Goal: Find specific page/section: Find specific page/section

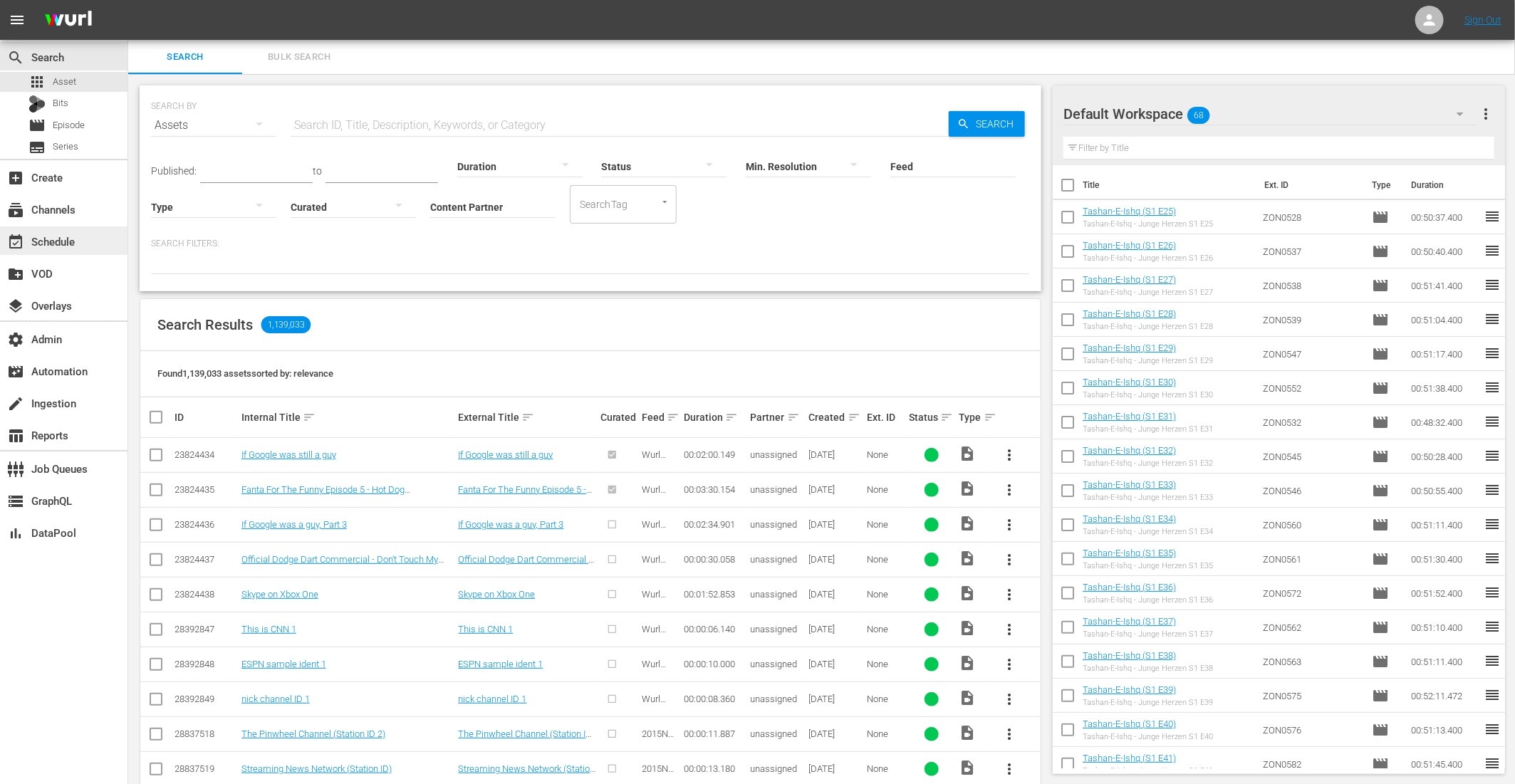
click at [47, 246] on div "event_available Schedule" at bounding box center [40, 239] width 80 height 13
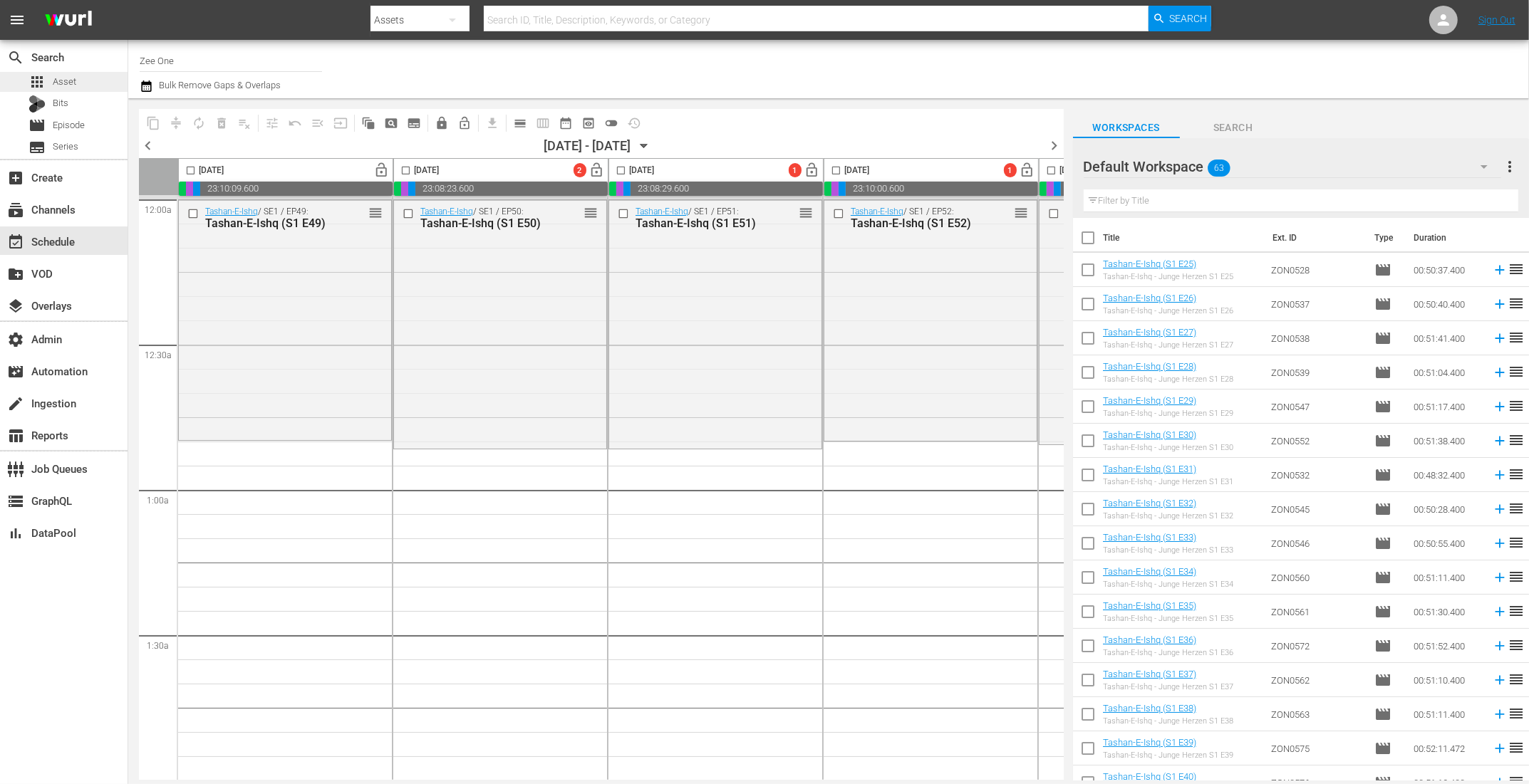
click at [66, 77] on span "Asset" at bounding box center [64, 82] width 23 height 14
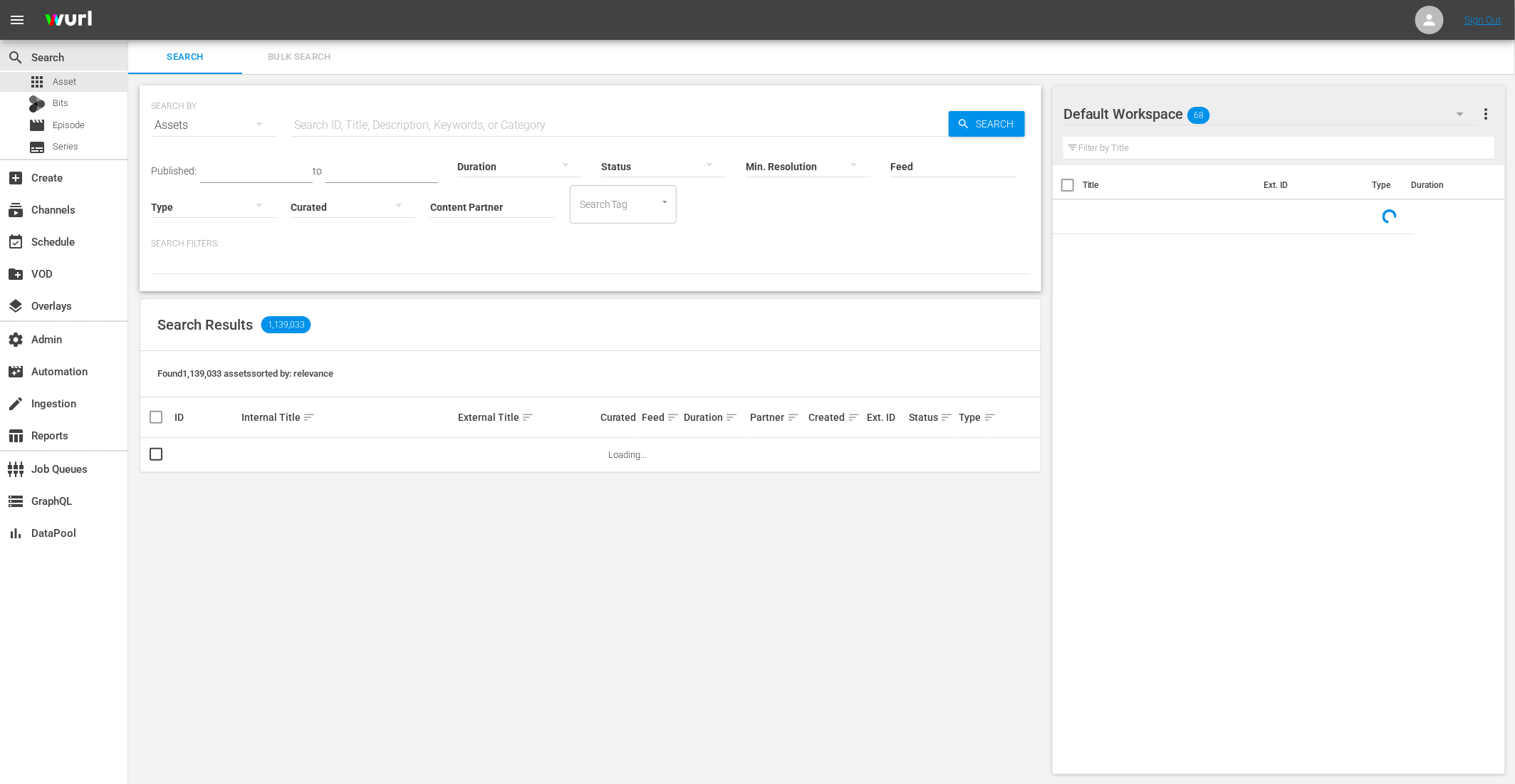
click at [482, 201] on input "Content Partner" at bounding box center [493, 208] width 125 height 51
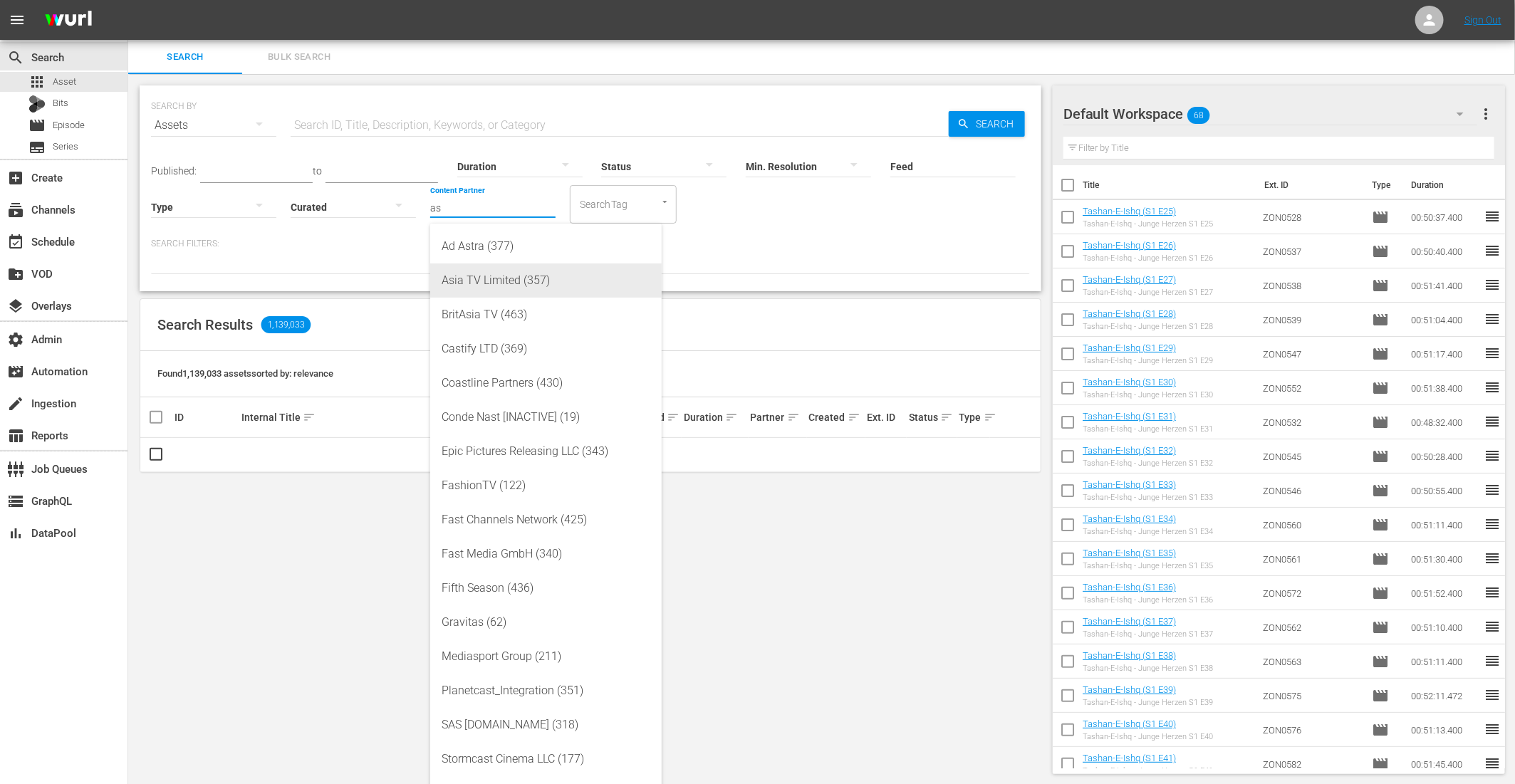
click at [497, 276] on div "Asia TV Limited (357)" at bounding box center [546, 280] width 208 height 34
type input "Asia TV Limited (357)"
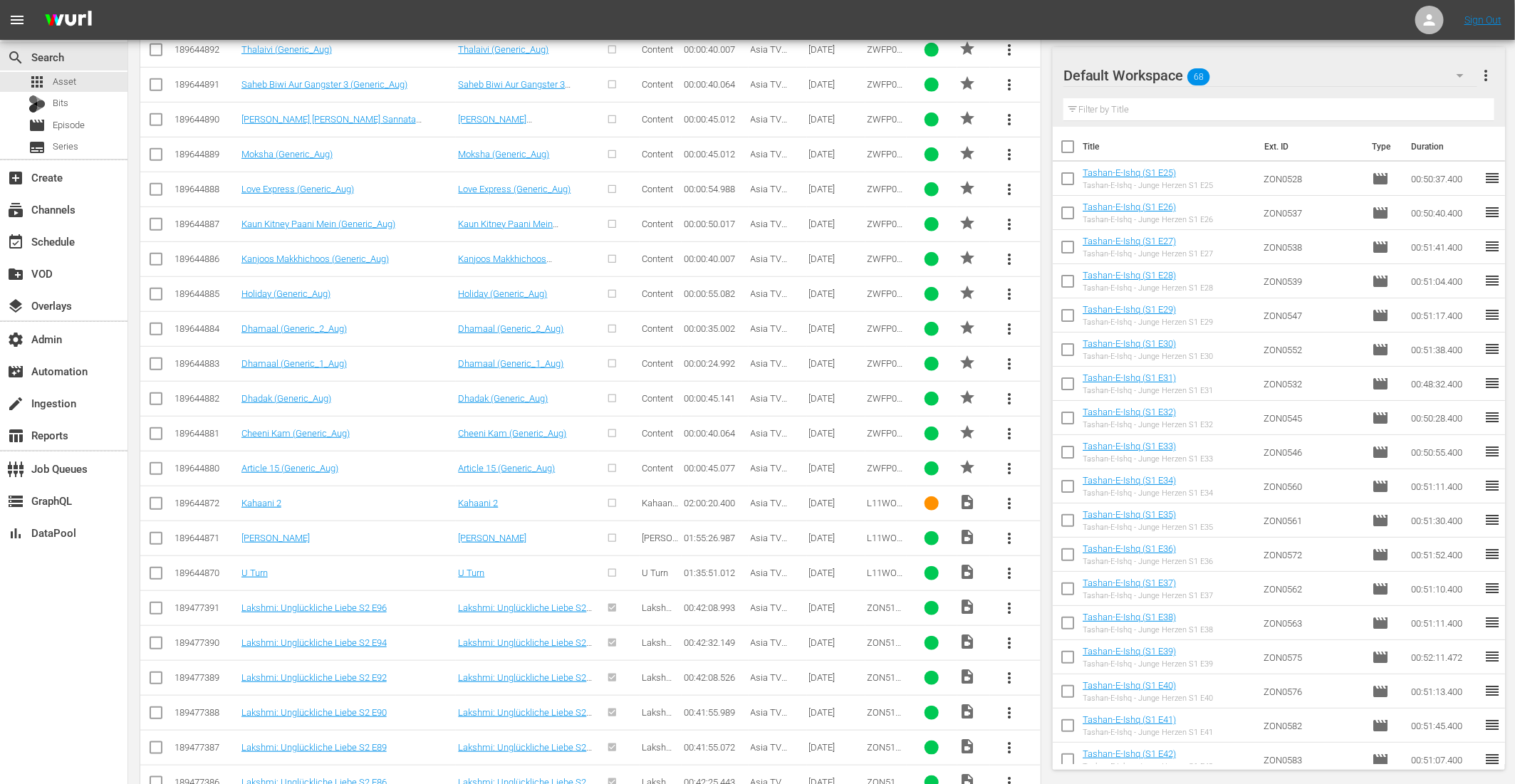
scroll to position [677, 0]
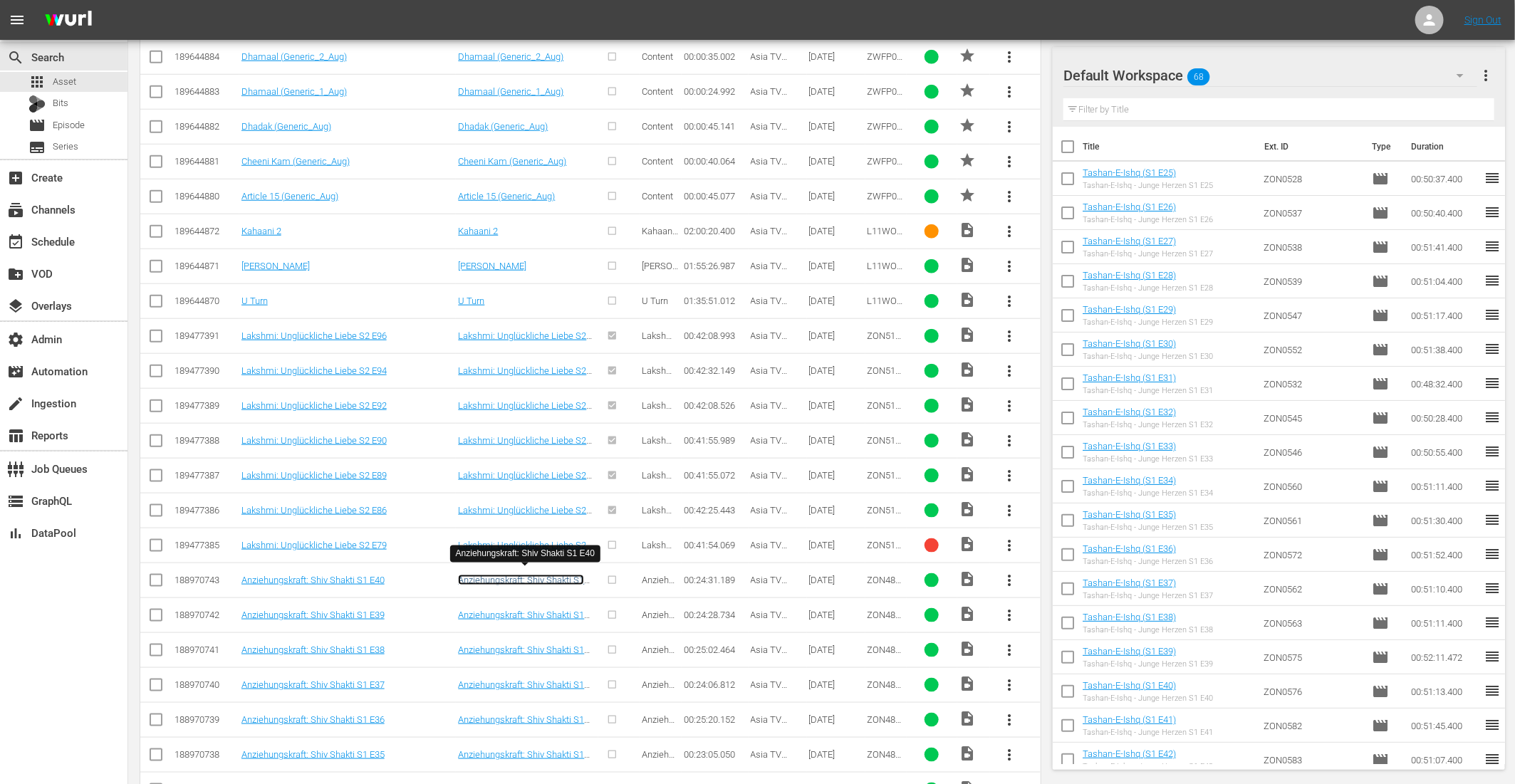
click at [550, 575] on link "Anziehungskraft: Shiv Shakti S1 E40" at bounding box center [520, 585] width 126 height 22
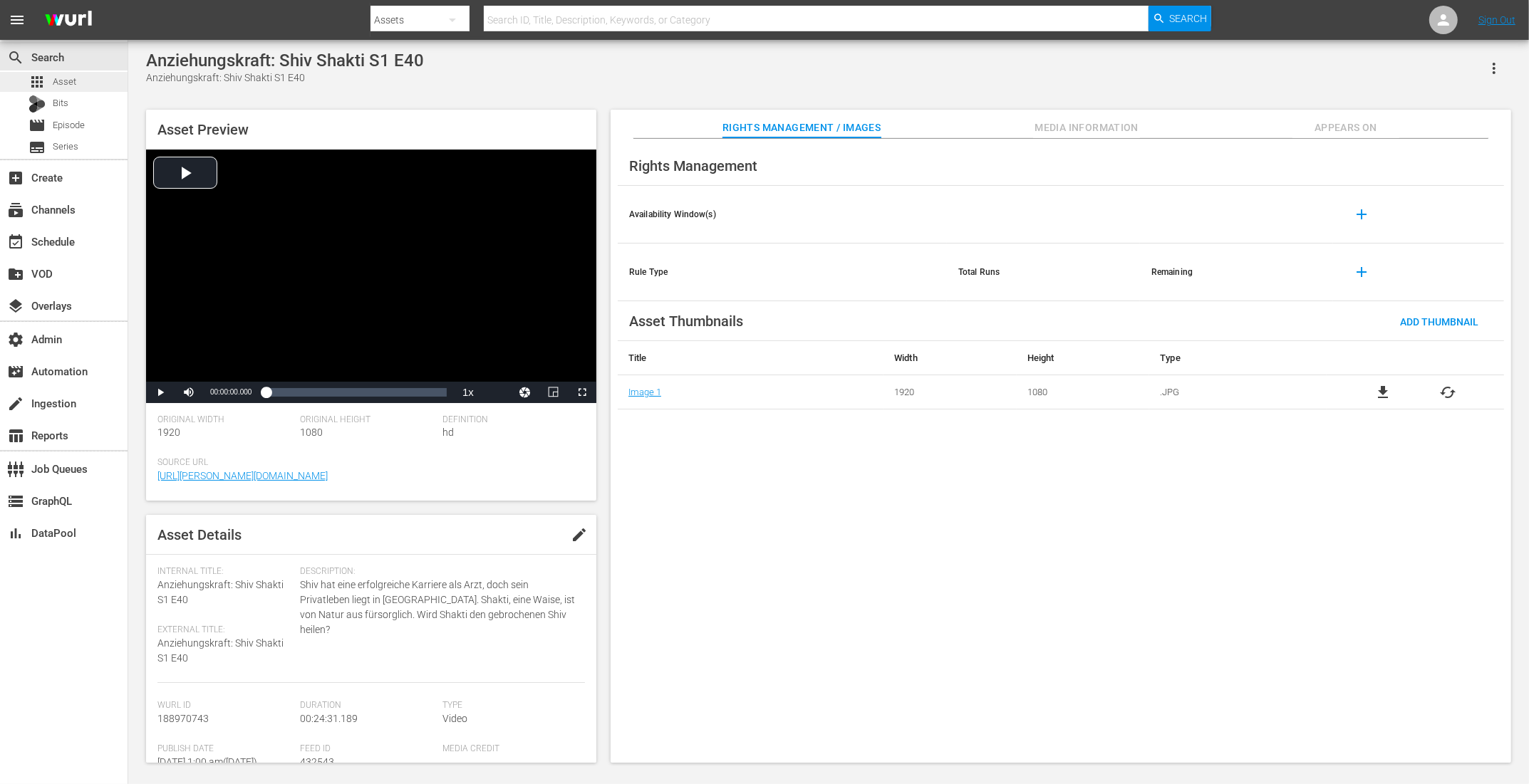
click at [83, 77] on div "apps Asset" at bounding box center [63, 82] width 128 height 20
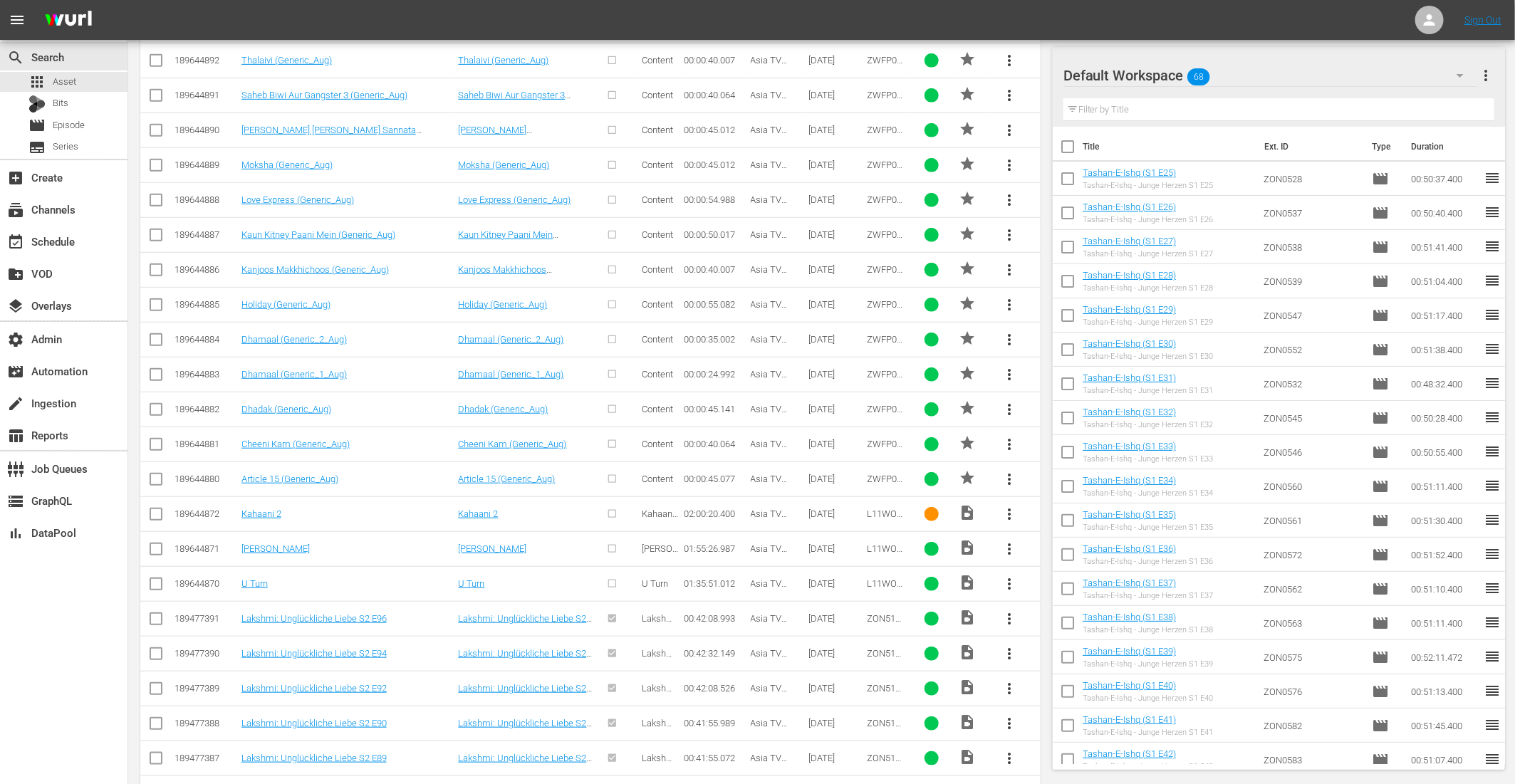
scroll to position [318, 0]
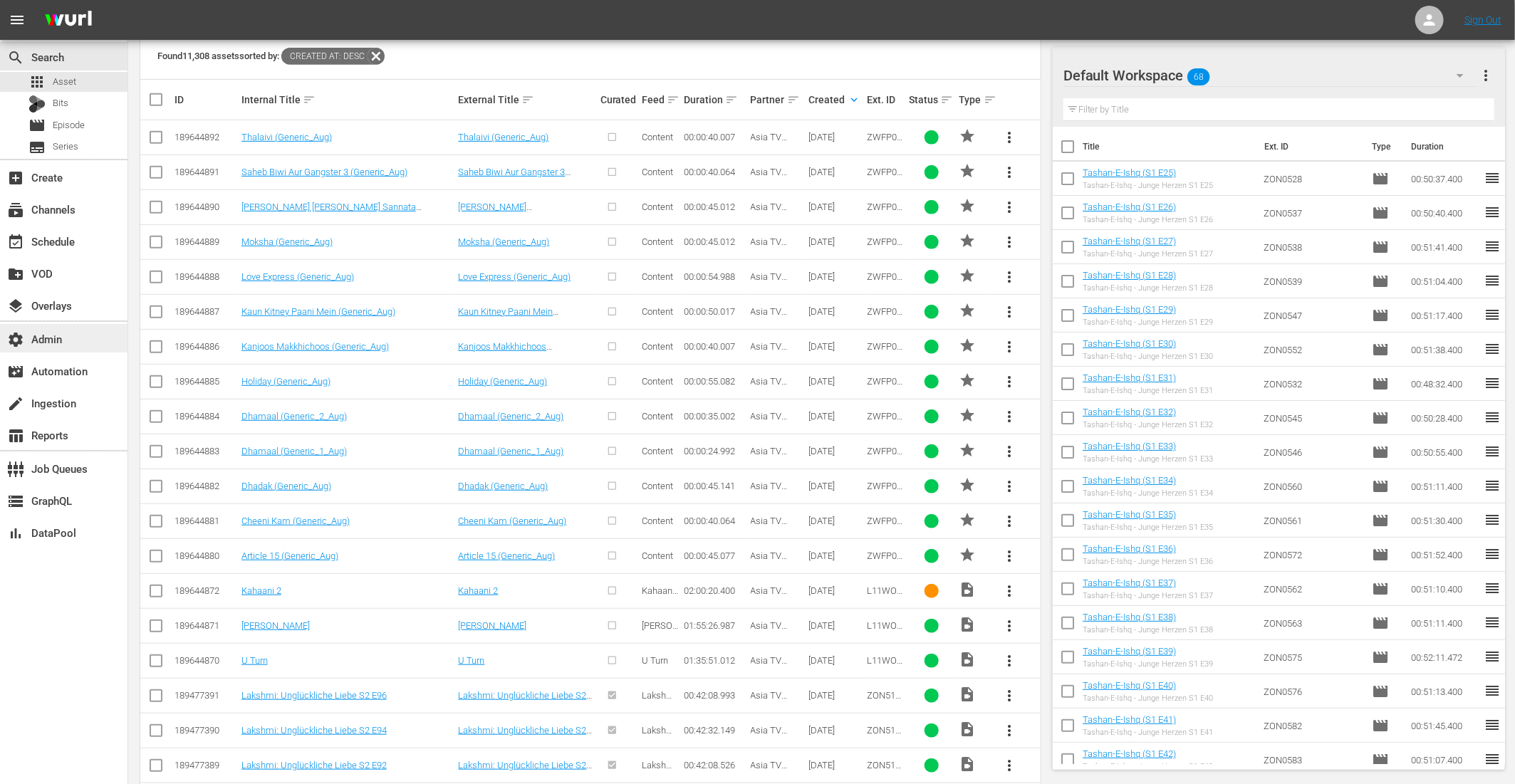
click at [63, 339] on div "settings Admin" at bounding box center [40, 337] width 80 height 13
